Goal: Task Accomplishment & Management: Manage account settings

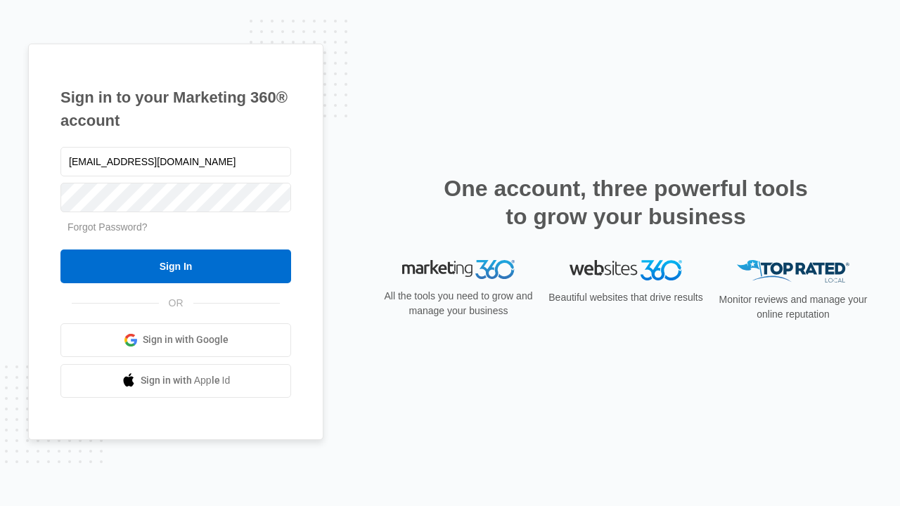
type input "dankie614@gmail.com"
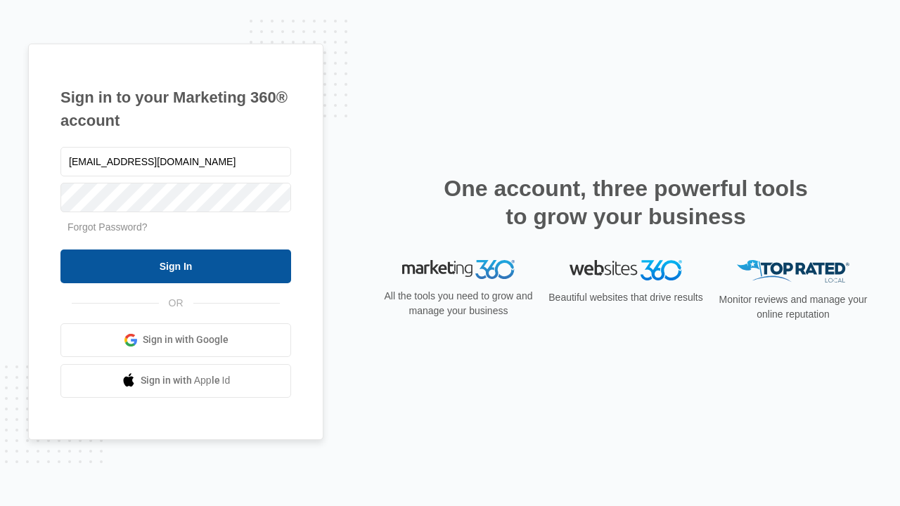
click at [176, 266] on input "Sign In" at bounding box center [175, 266] width 231 height 34
